Goal: Transaction & Acquisition: Purchase product/service

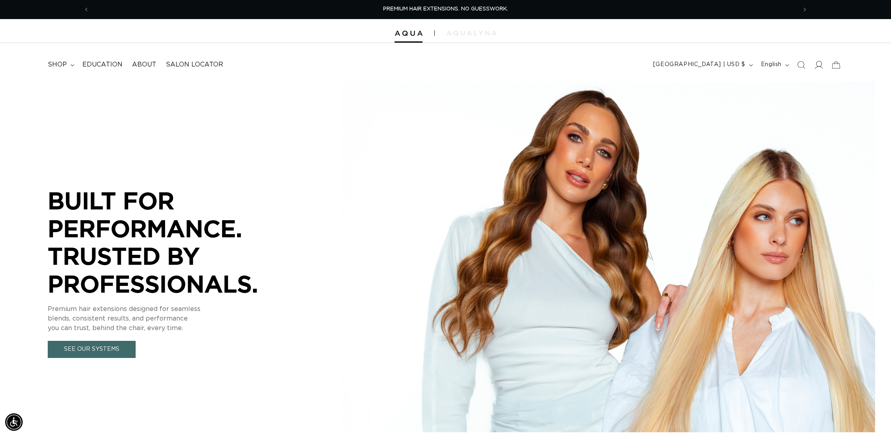
click at [821, 66] on icon at bounding box center [819, 65] width 8 height 8
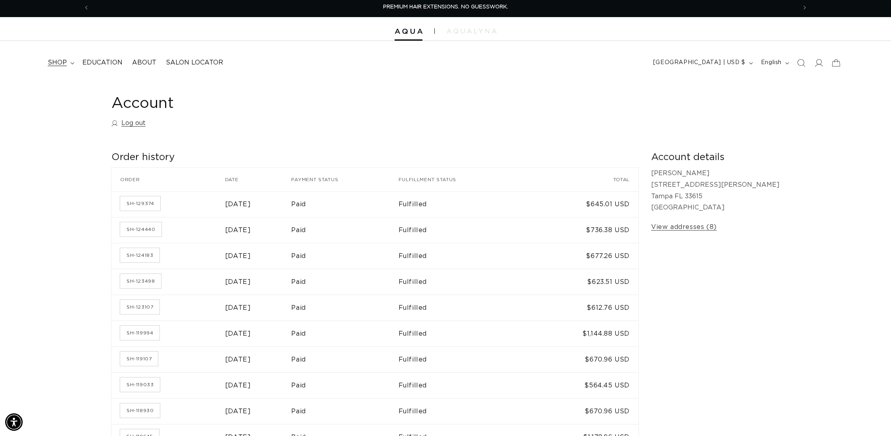
scroll to position [3, 0]
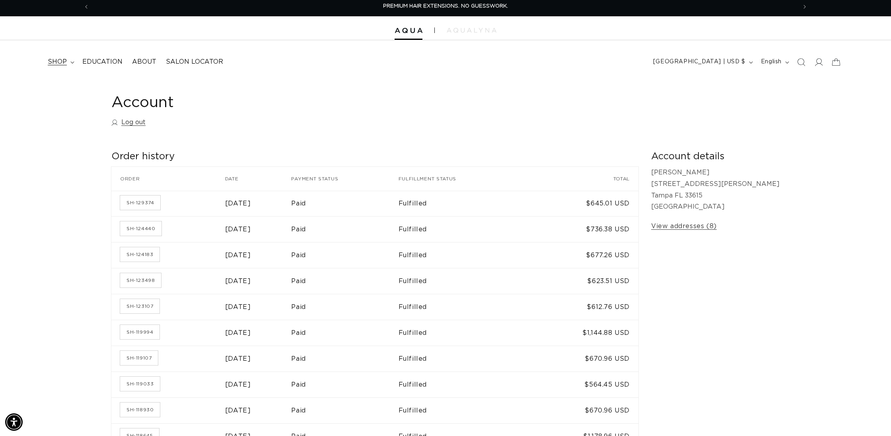
click at [61, 60] on span "shop" at bounding box center [57, 62] width 19 height 8
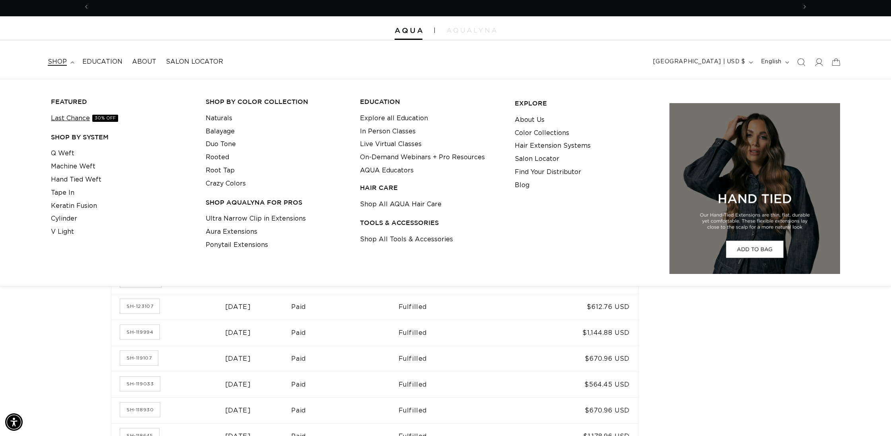
scroll to position [0, 707]
click at [64, 150] on link "Q Weft" at bounding box center [62, 153] width 23 height 13
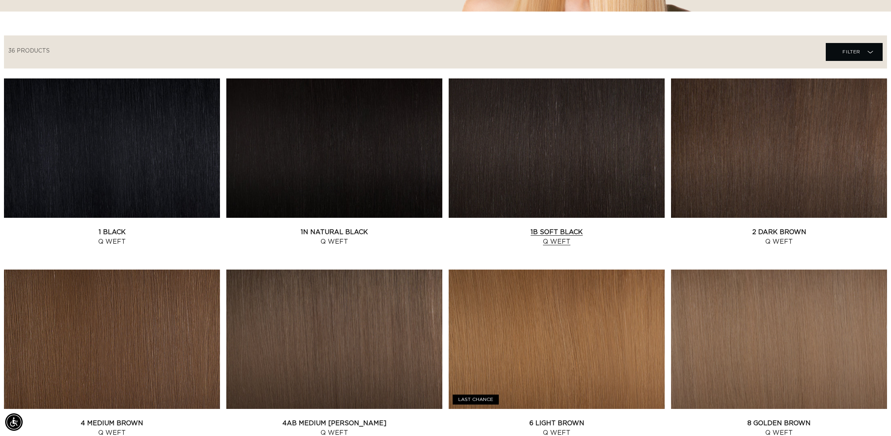
scroll to position [248, 0]
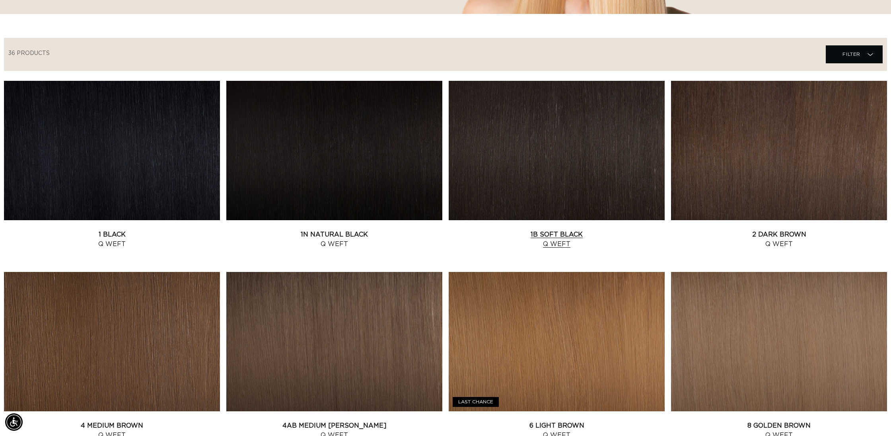
click at [572, 249] on link "1B Soft Black Q Weft" at bounding box center [557, 239] width 216 height 19
click at [559, 246] on link "1B Soft Black Q Weft" at bounding box center [557, 239] width 216 height 19
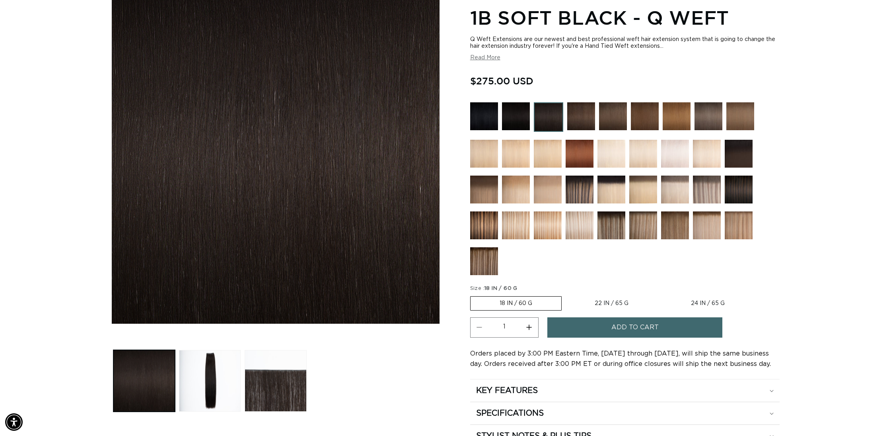
scroll to position [0, 1415]
click at [597, 209] on div at bounding box center [625, 190] width 310 height 176
click at [615, 177] on img at bounding box center [612, 189] width 28 height 28
click at [614, 185] on img at bounding box center [612, 189] width 28 height 28
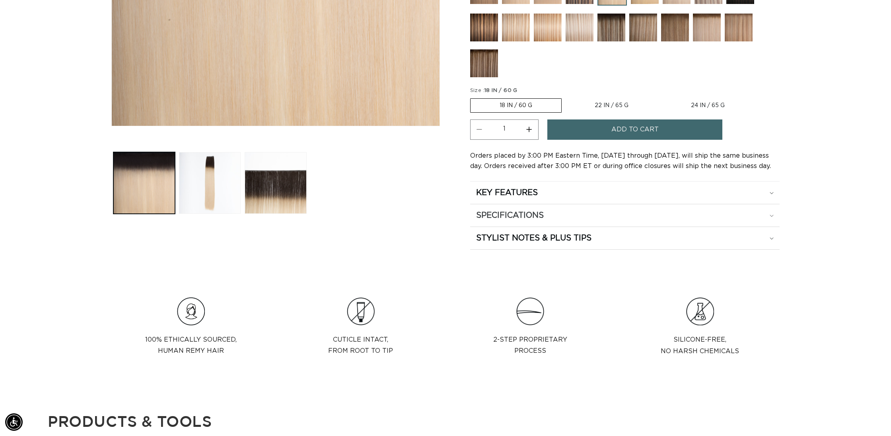
scroll to position [313, 0]
click at [617, 107] on label "22 IN / 65 G Variant sold out or unavailable" at bounding box center [612, 105] width 92 height 14
click at [566, 97] on input "22 IN / 65 G Variant sold out or unavailable" at bounding box center [566, 96] width 0 height 0
radio input "true"
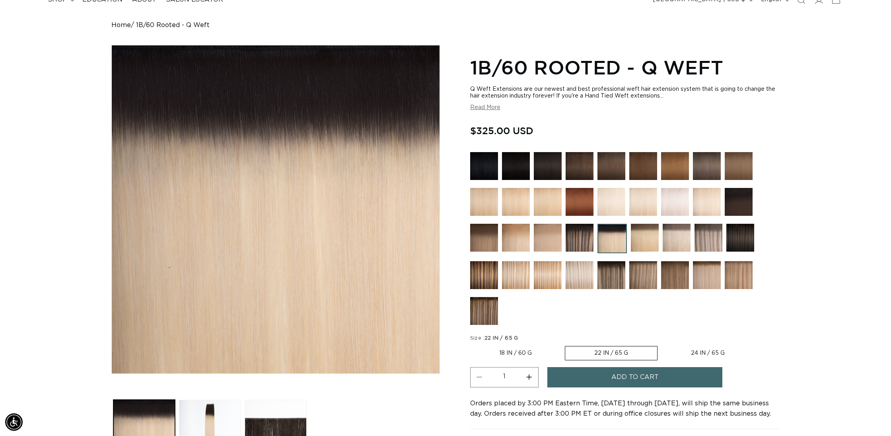
scroll to position [0, 1415]
click at [706, 355] on label "24 IN / 65 G Variant sold out or unavailable" at bounding box center [708, 353] width 92 height 14
click at [662, 345] on input "24 IN / 65 G Variant sold out or unavailable" at bounding box center [662, 344] width 0 height 0
radio input "true"
